Goal: Download file/media

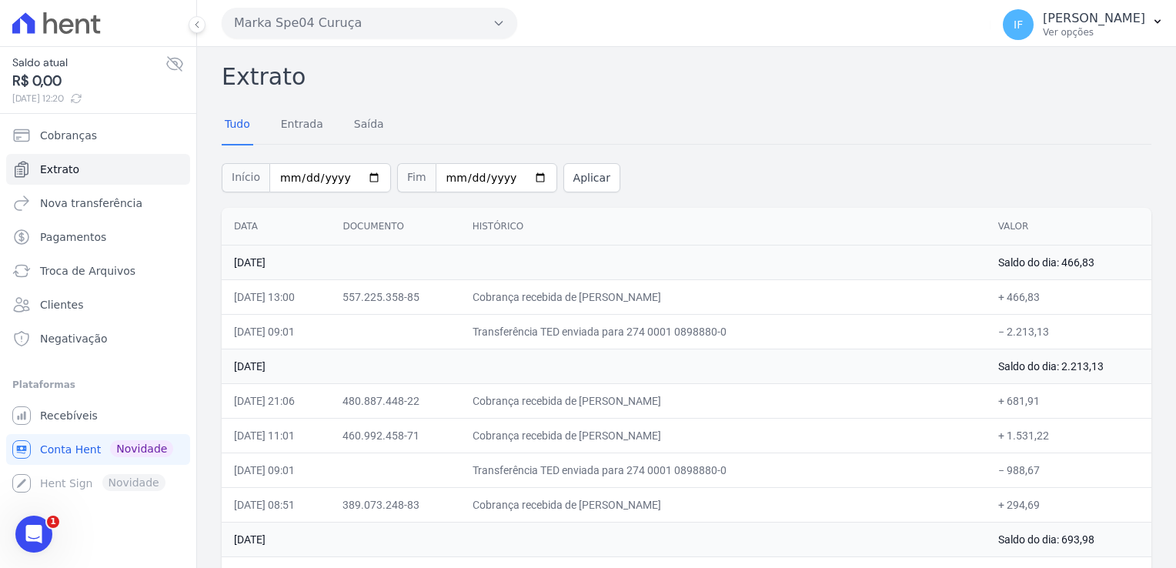
scroll to position [5066, 0]
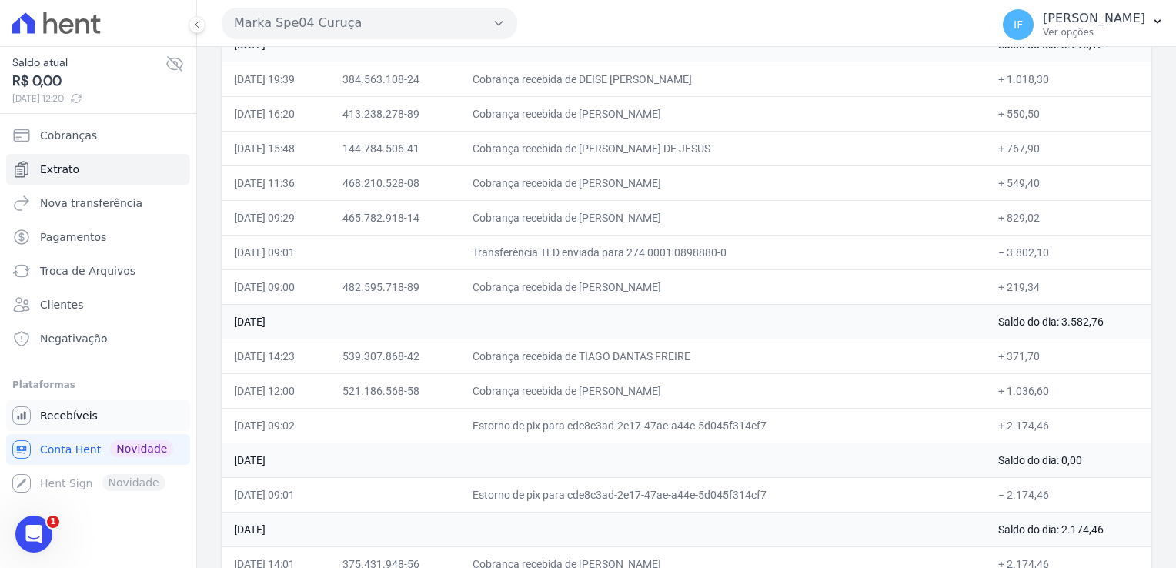
click at [71, 417] on span "Recebíveis" at bounding box center [69, 415] width 58 height 15
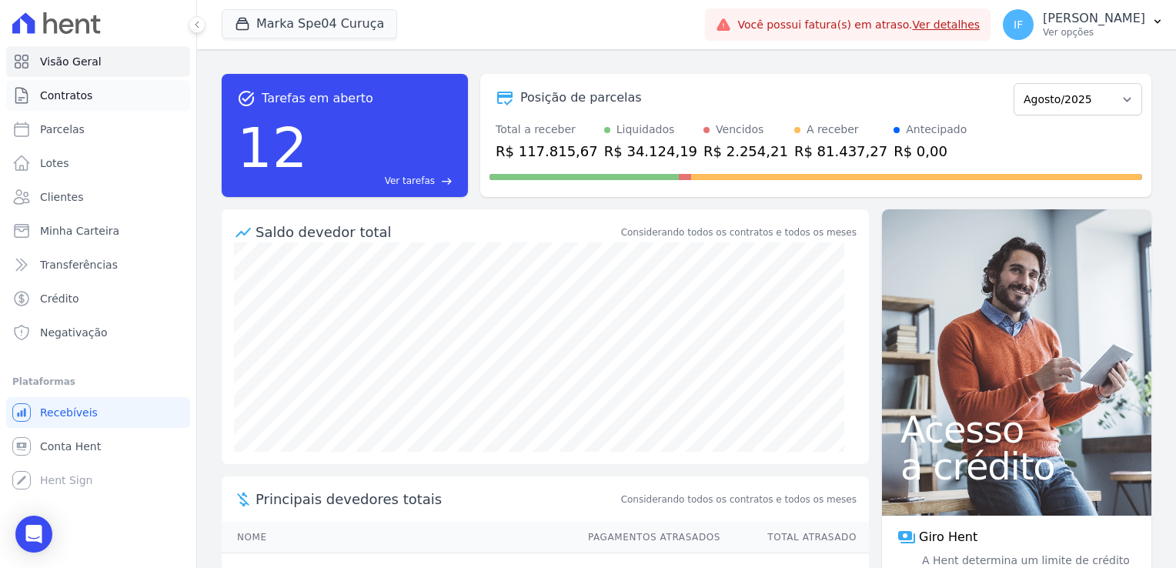
click at [89, 94] on link "Contratos" at bounding box center [98, 95] width 184 height 31
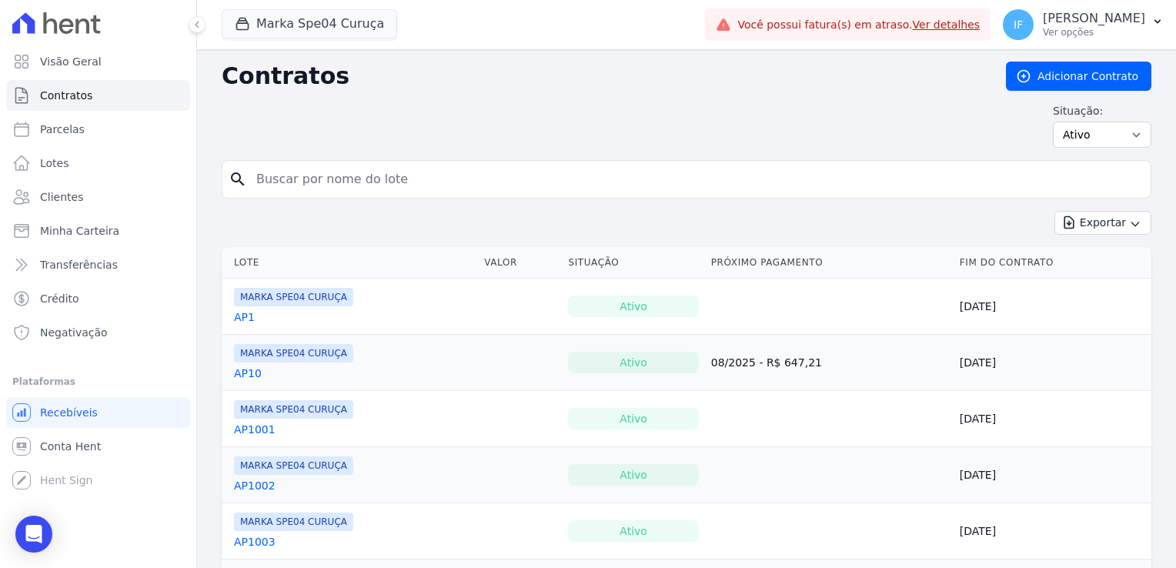
click at [366, 192] on input "search" at bounding box center [695, 179] width 897 height 31
click at [363, 182] on input "search" at bounding box center [695, 179] width 897 height 31
type input "202"
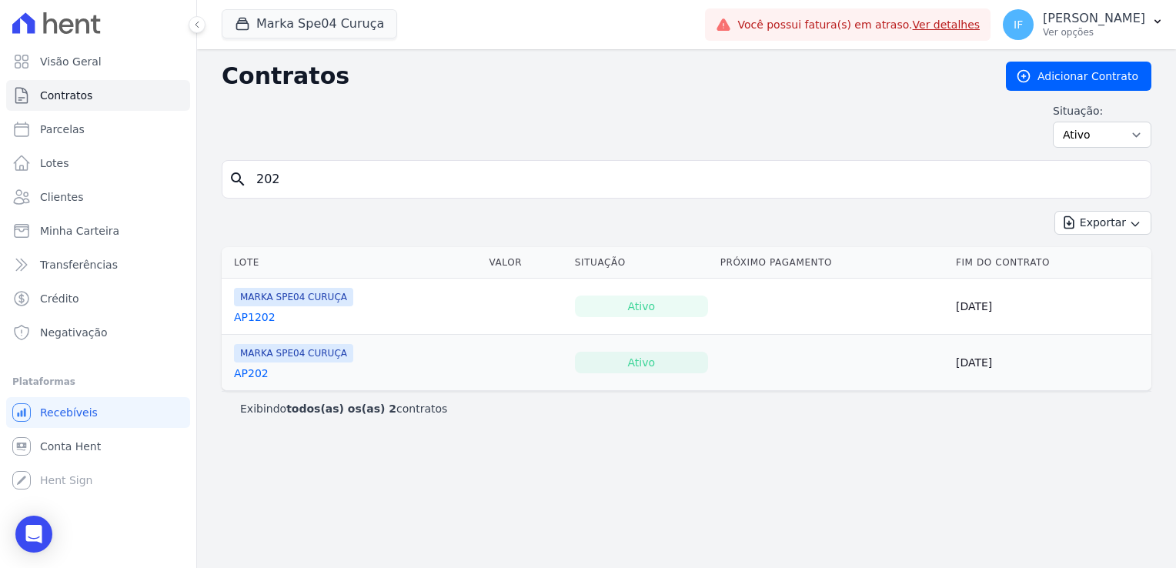
click at [244, 372] on link "AP202" at bounding box center [251, 373] width 35 height 15
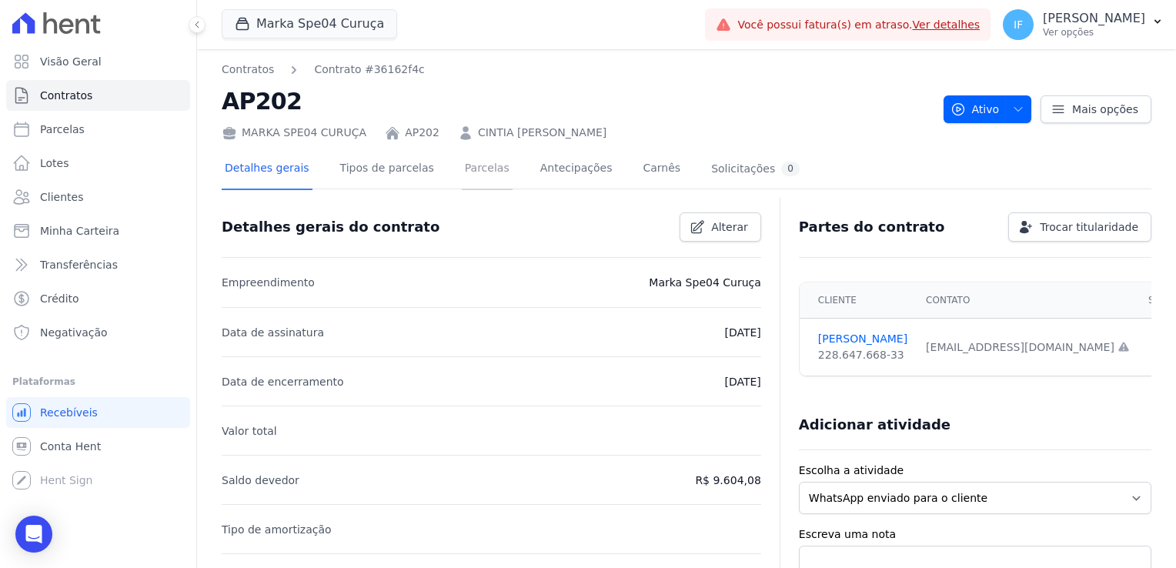
click at [473, 165] on link "Parcelas" at bounding box center [487, 169] width 51 height 41
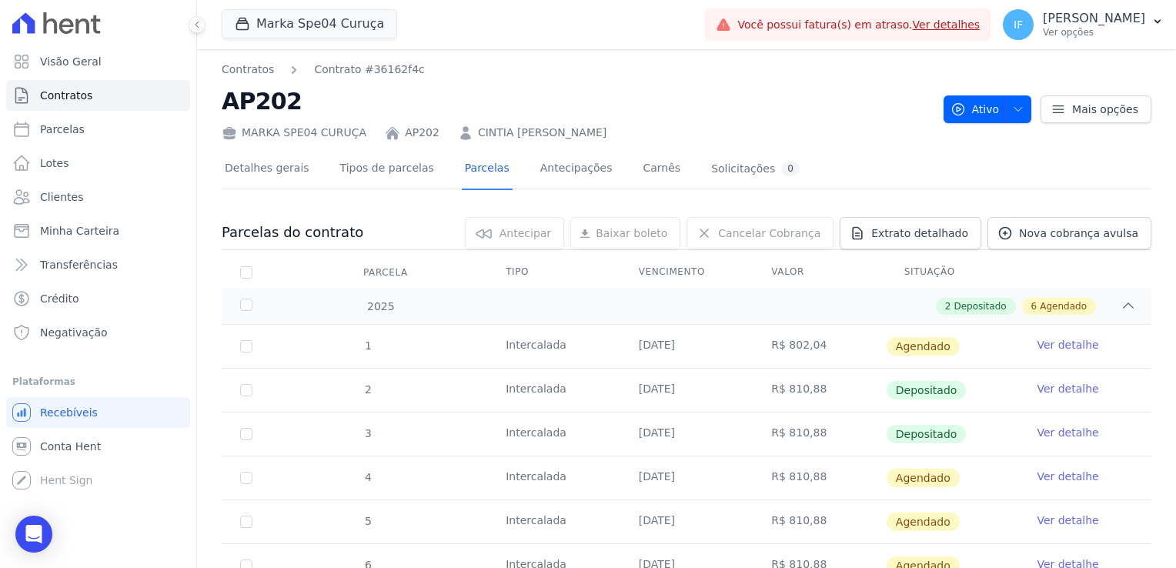
scroll to position [77, 0]
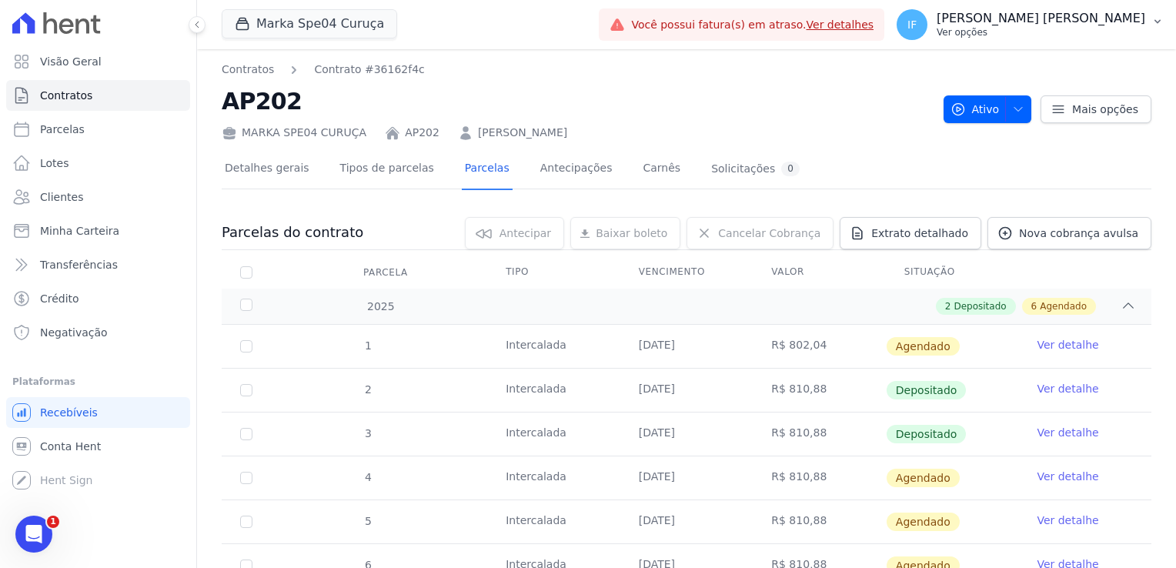
click at [1044, 30] on p "Ver opções" at bounding box center [1041, 32] width 209 height 12
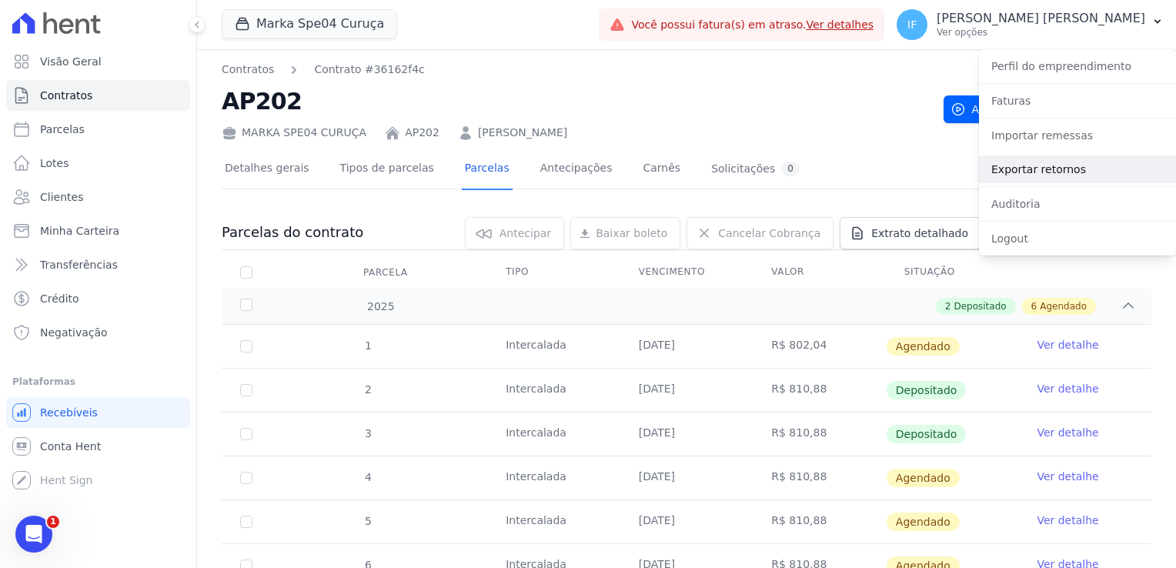
click at [1065, 174] on link "Exportar retornos" at bounding box center [1077, 169] width 197 height 28
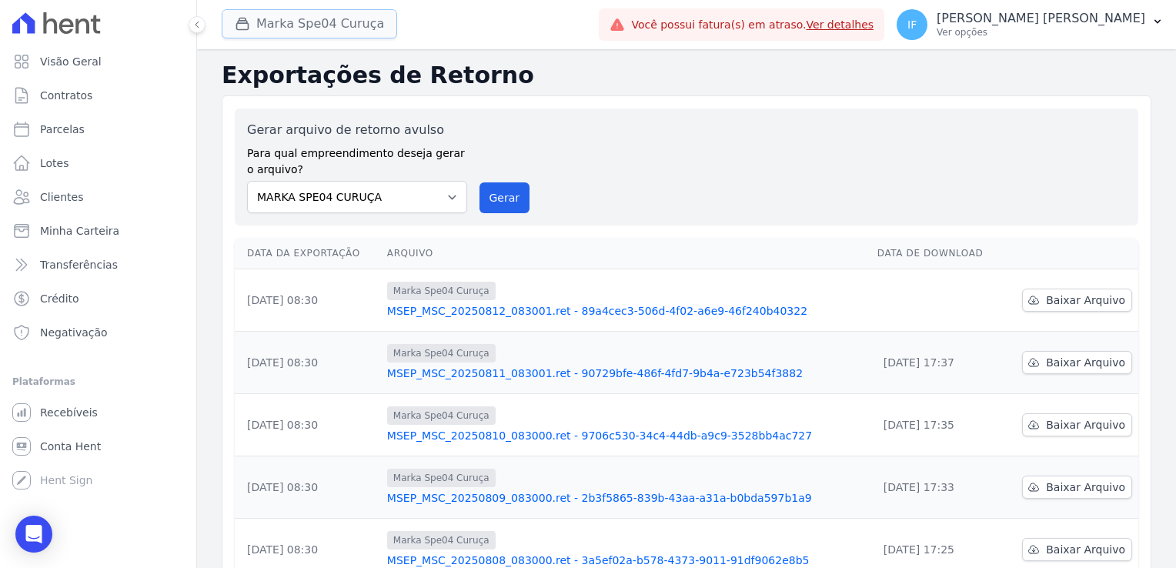
click at [265, 24] on button "Marka Spe04 Curuça" at bounding box center [309, 23] width 175 height 29
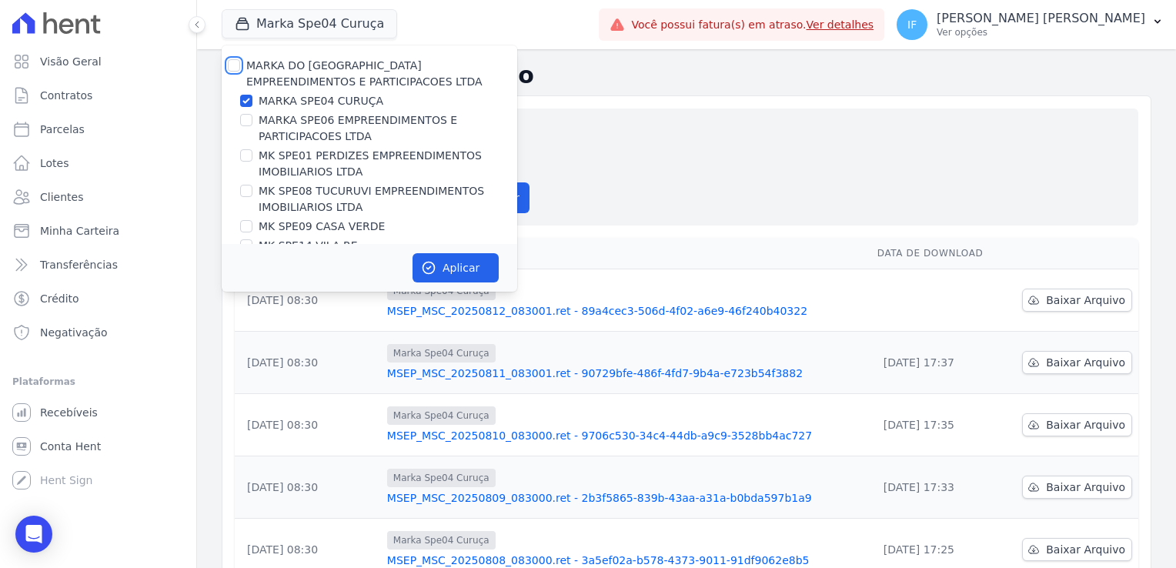
click at [233, 65] on input "MARKA DO [GEOGRAPHIC_DATA] EMPREENDIMENTOS E PARTICIPACOES LTDA" at bounding box center [234, 65] width 12 height 12
checkbox input "true"
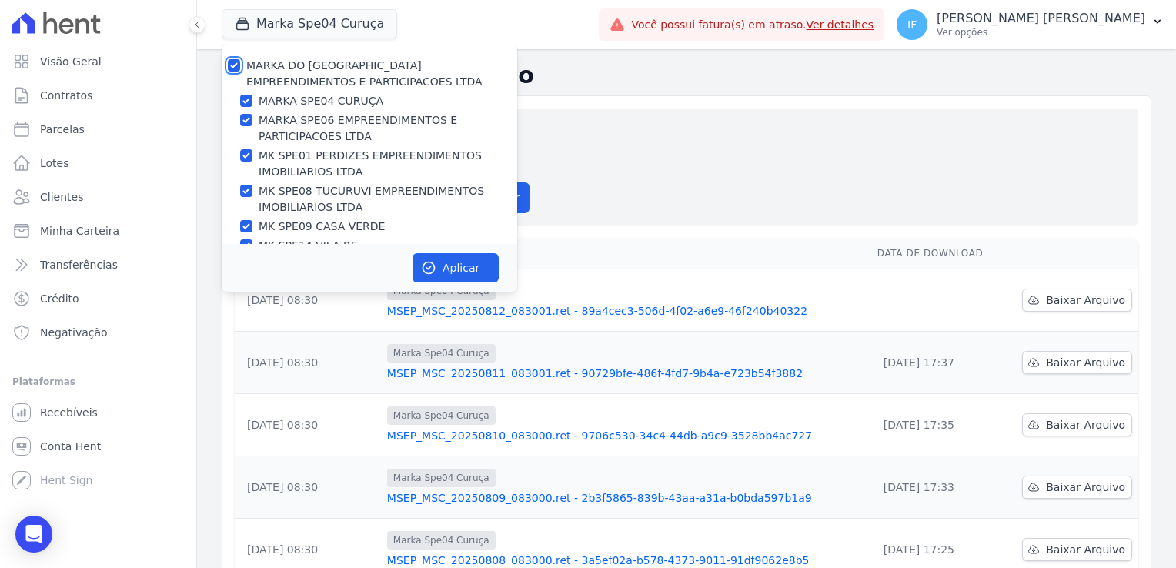
checkbox input "true"
click at [436, 266] on icon "button" at bounding box center [428, 267] width 15 height 15
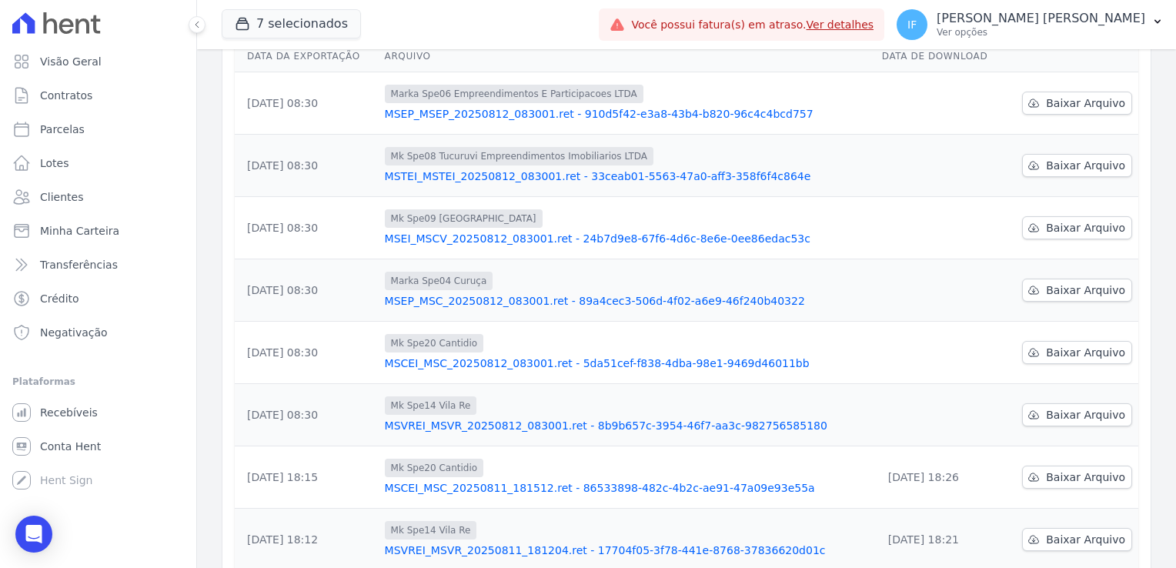
scroll to position [171, 0]
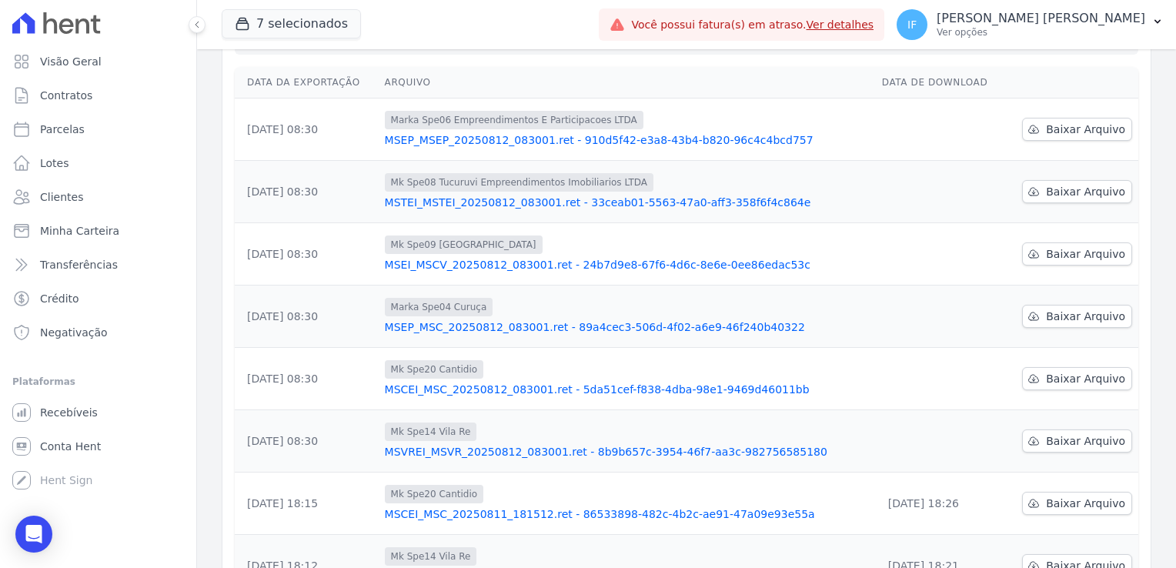
click at [874, 26] on link "Ver detalhes" at bounding box center [841, 24] width 68 height 12
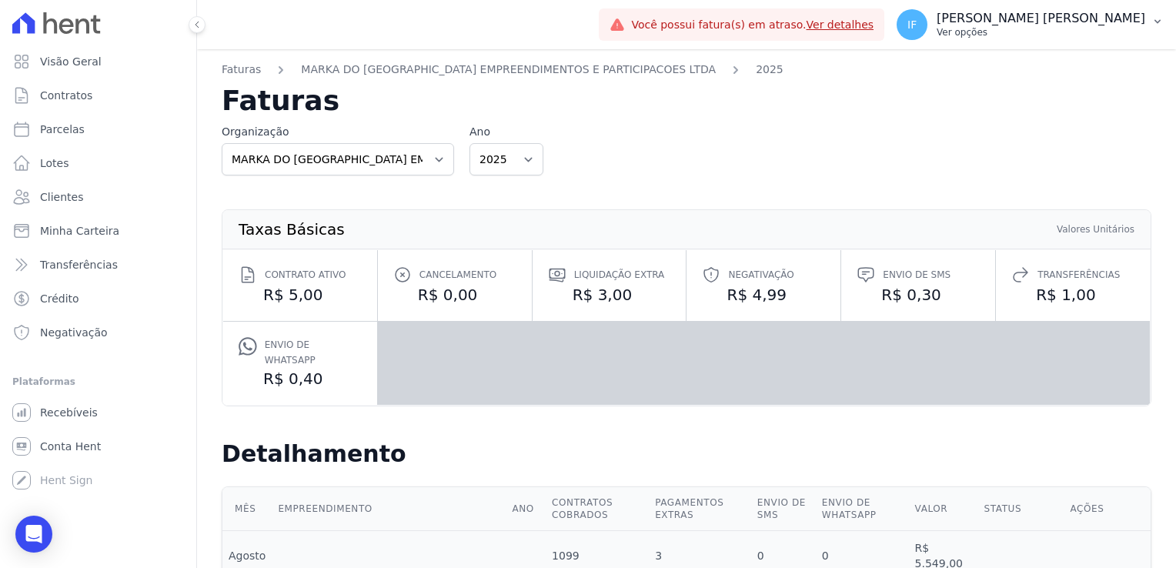
click at [1034, 32] on p "Ver opções" at bounding box center [1041, 32] width 209 height 12
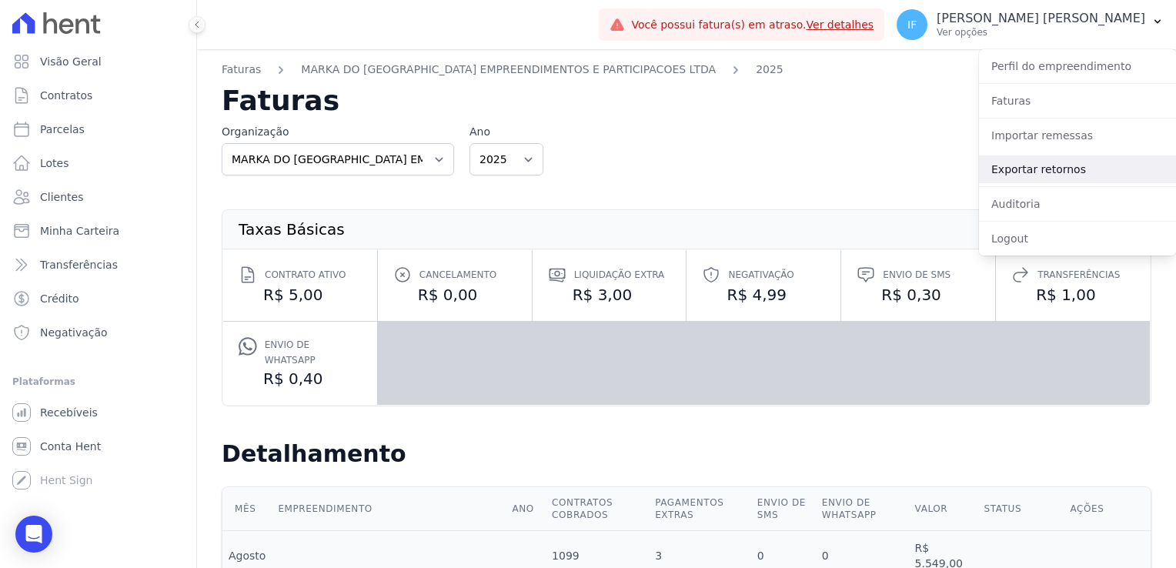
click at [1051, 169] on link "Exportar retornos" at bounding box center [1077, 169] width 197 height 28
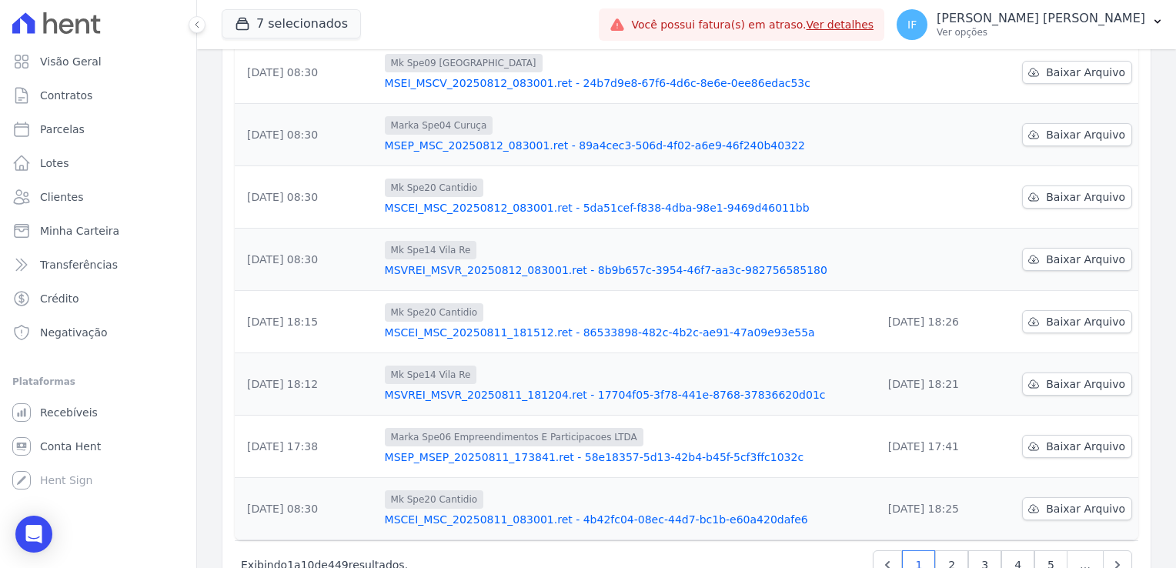
scroll to position [385, 0]
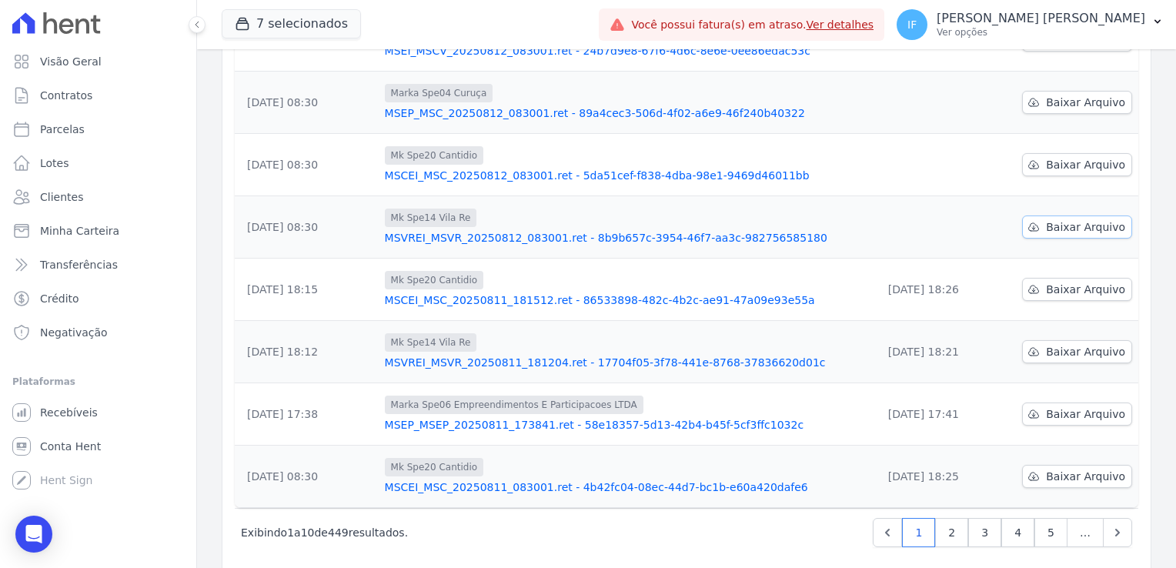
click at [1088, 229] on span "Baixar Arquivo" at bounding box center [1085, 226] width 79 height 15
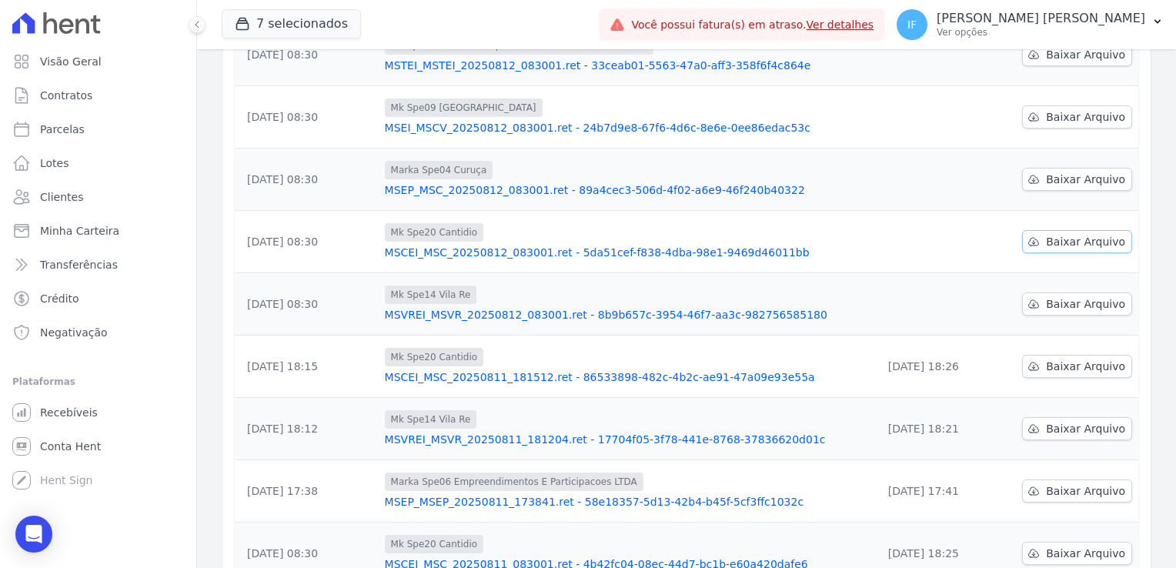
click at [1055, 242] on span "Baixar Arquivo" at bounding box center [1085, 241] width 79 height 15
click at [1047, 178] on span "Baixar Arquivo" at bounding box center [1085, 179] width 79 height 15
click at [1050, 114] on span "Baixar Arquivo" at bounding box center [1085, 116] width 79 height 15
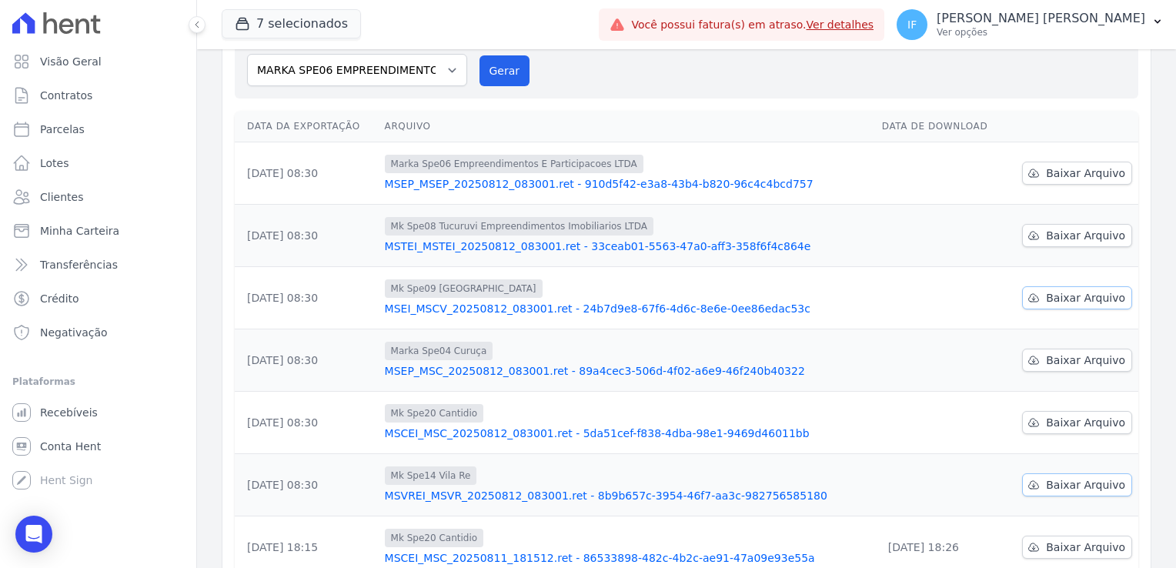
scroll to position [154, 0]
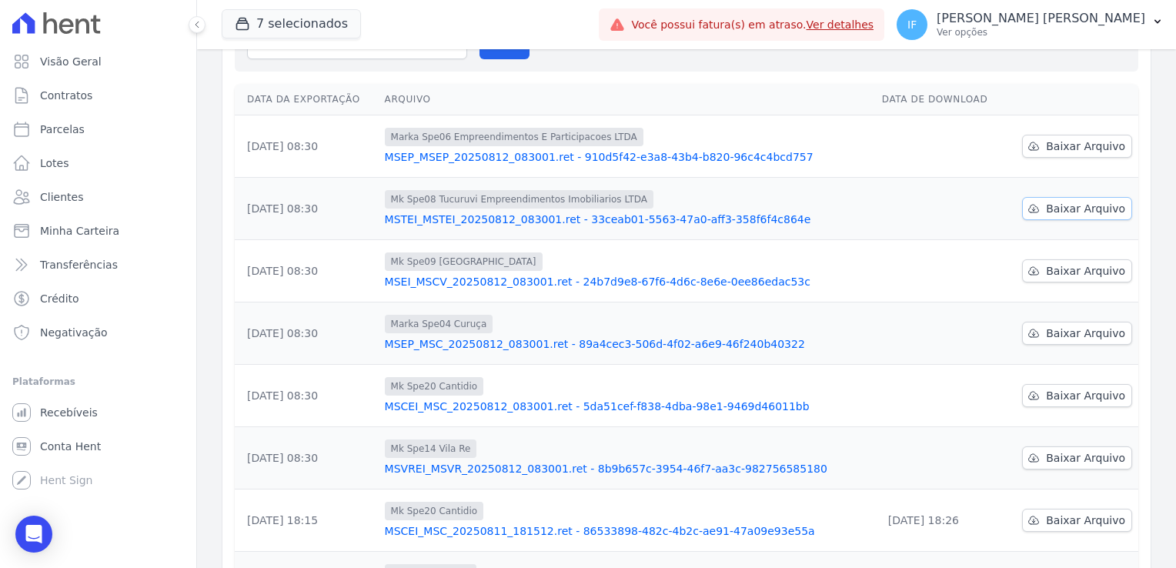
click at [1049, 208] on span "Baixar Arquivo" at bounding box center [1085, 208] width 79 height 15
click at [1084, 148] on span "Baixar Arquivo" at bounding box center [1085, 146] width 79 height 15
click at [904, 386] on td at bounding box center [940, 396] width 129 height 62
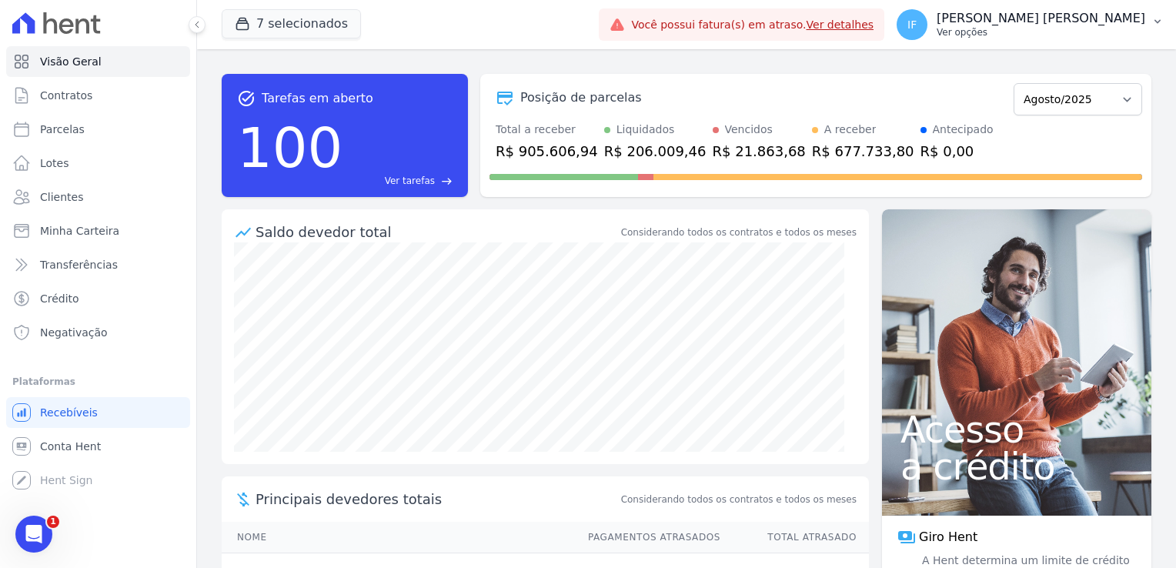
click at [1071, 26] on p "Ver opções" at bounding box center [1041, 32] width 209 height 12
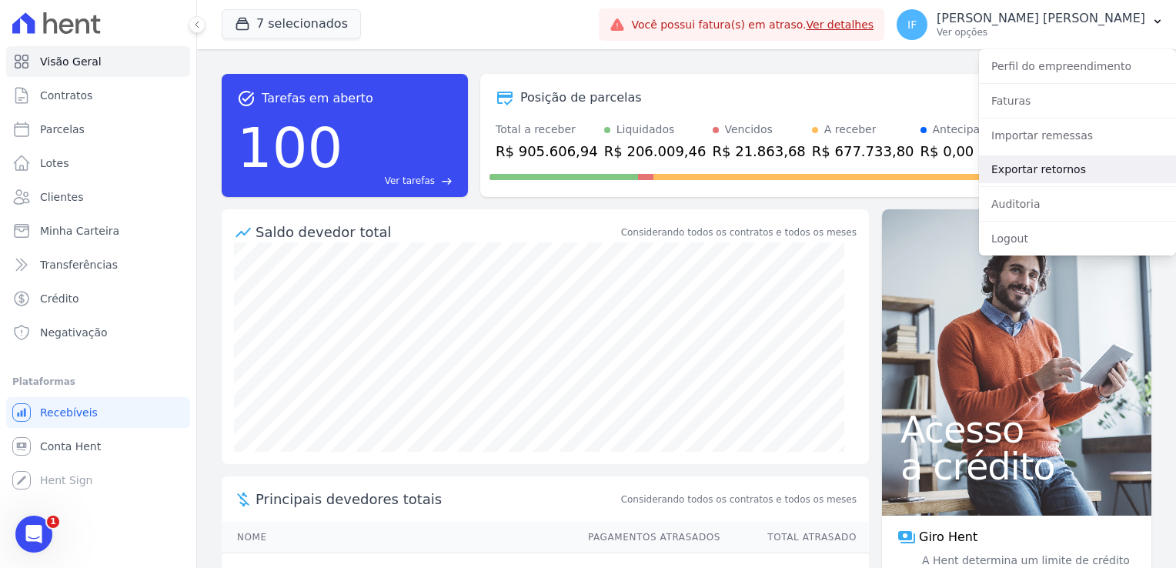
click at [1049, 165] on link "Exportar retornos" at bounding box center [1077, 169] width 197 height 28
